Goal: Use online tool/utility: Use online tool/utility

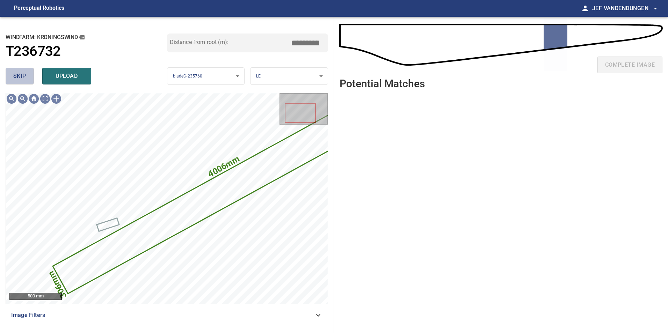
click at [23, 76] on span "skip" at bounding box center [19, 76] width 13 height 10
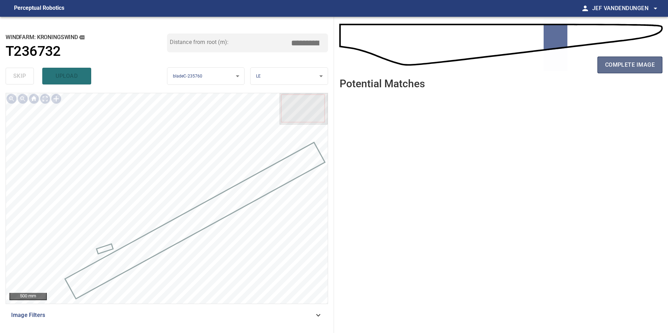
click at [615, 70] on button "complete image" at bounding box center [629, 65] width 65 height 17
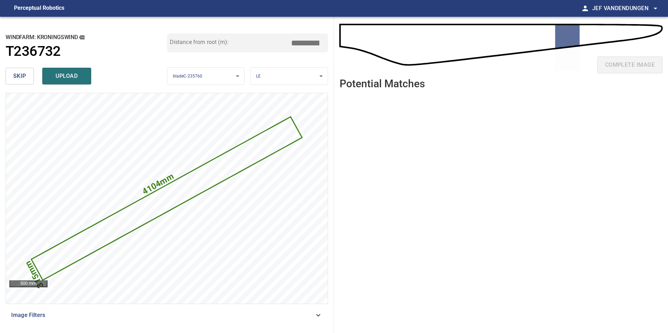
click at [20, 78] on span "skip" at bounding box center [19, 76] width 13 height 10
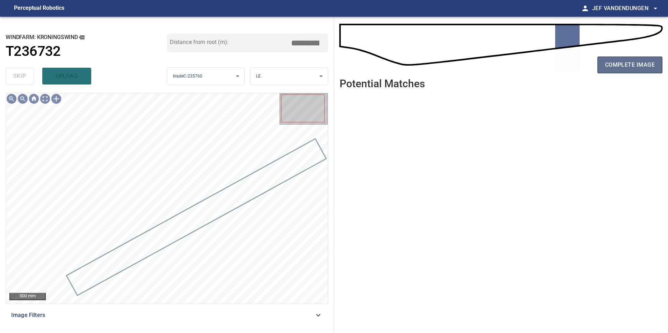
click at [630, 67] on span "complete image" at bounding box center [630, 65] width 50 height 10
